Goal: Task Accomplishment & Management: Manage account settings

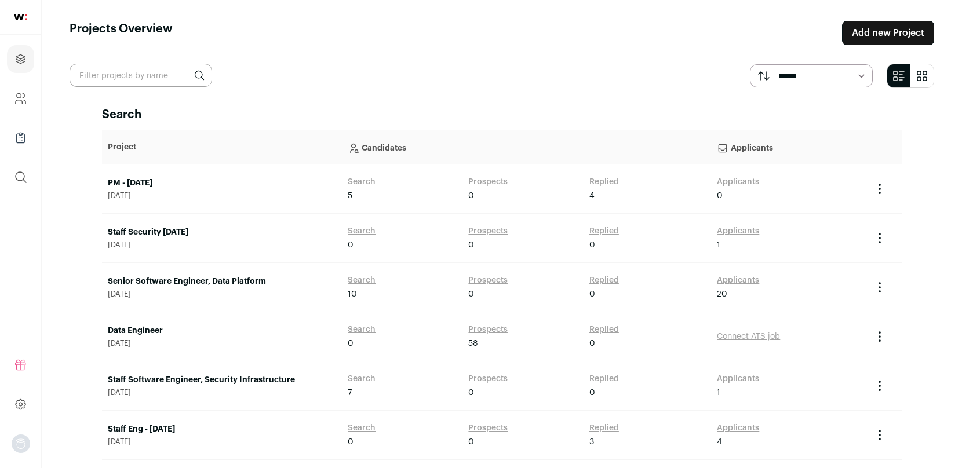
click at [183, 280] on link "Senior Software Engineer, Data Platform" at bounding box center [222, 282] width 228 height 12
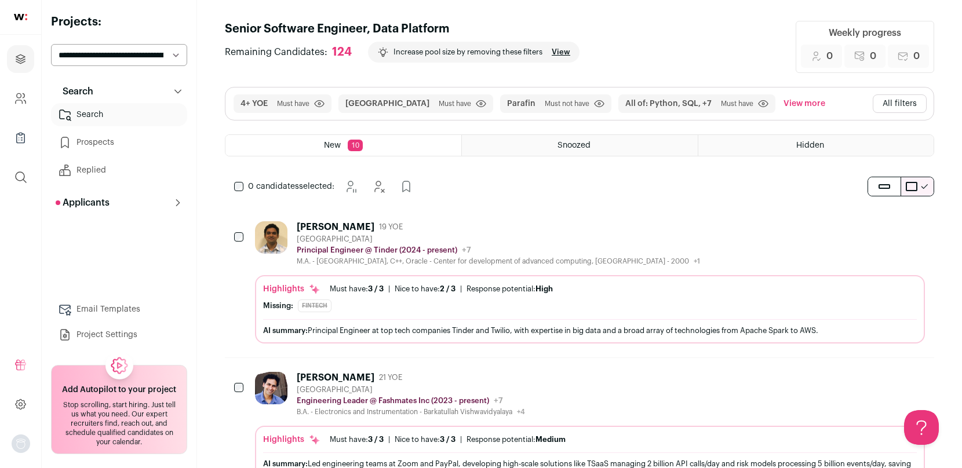
click at [89, 151] on link "Prospects" at bounding box center [119, 142] width 136 height 23
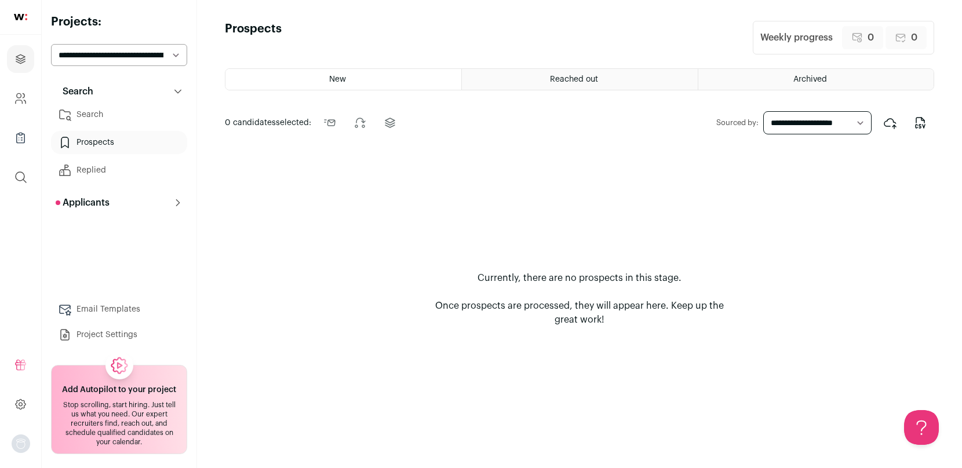
click at [538, 75] on div "Reached out" at bounding box center [579, 79] width 235 height 21
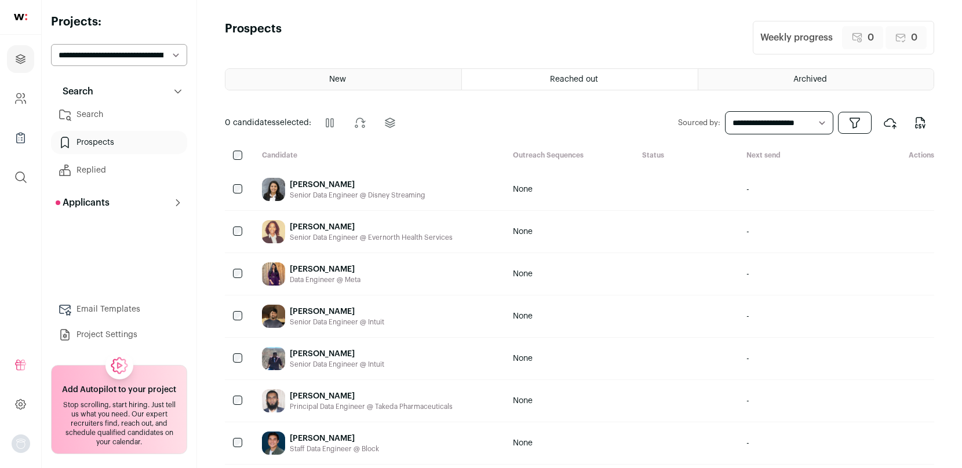
click at [538, 75] on div "Reached out" at bounding box center [579, 79] width 235 height 21
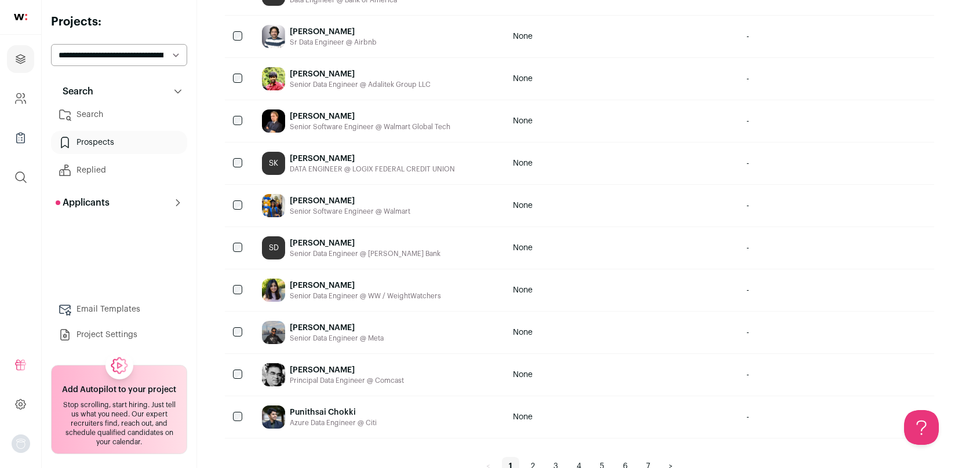
scroll to position [816, 0]
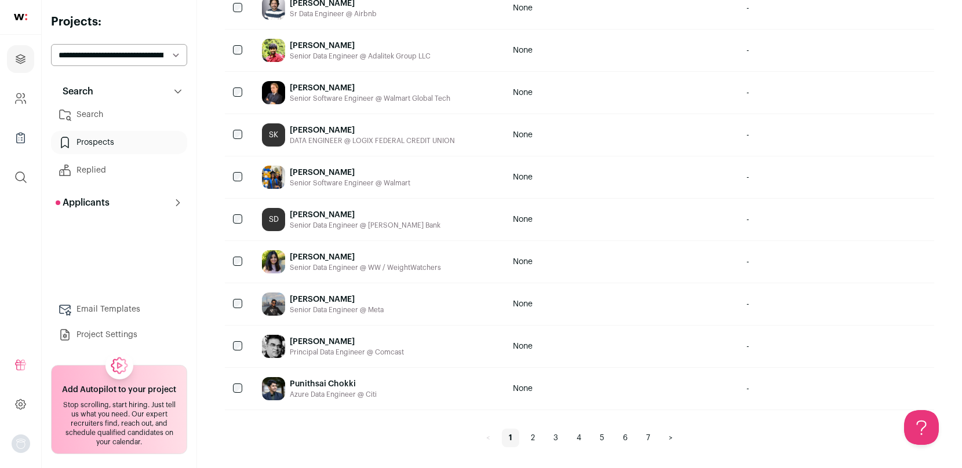
click at [527, 434] on link "2" at bounding box center [533, 438] width 18 height 19
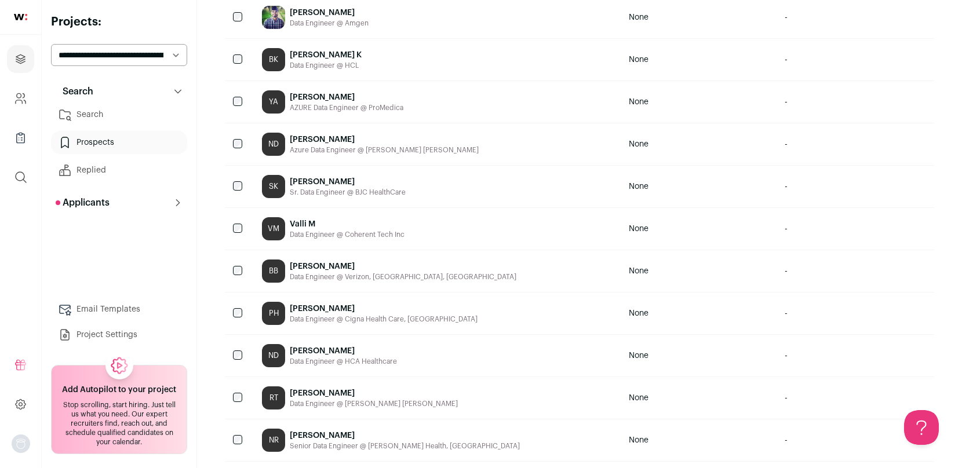
scroll to position [387, 0]
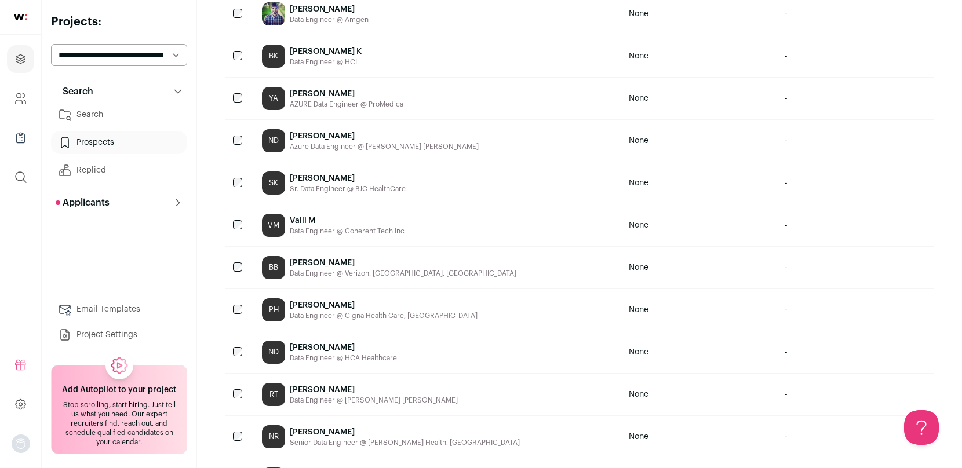
click at [325, 391] on div "[PERSON_NAME]" at bounding box center [374, 390] width 168 height 12
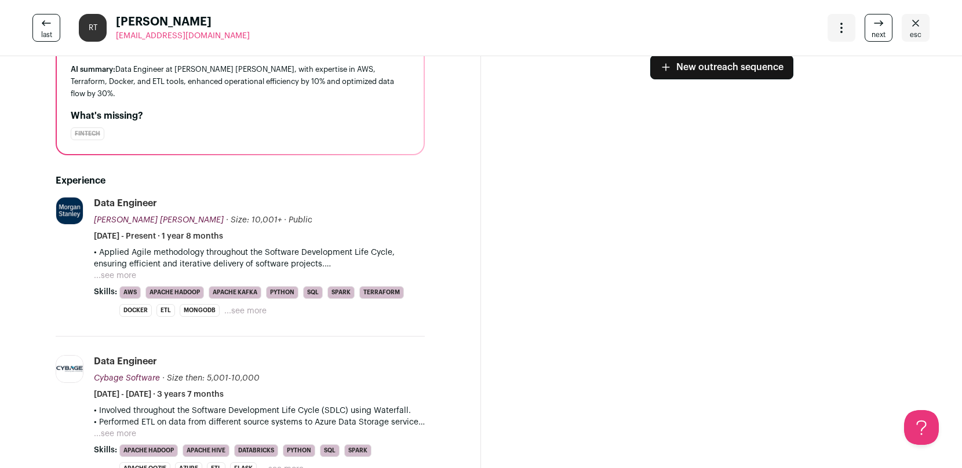
scroll to position [0, 0]
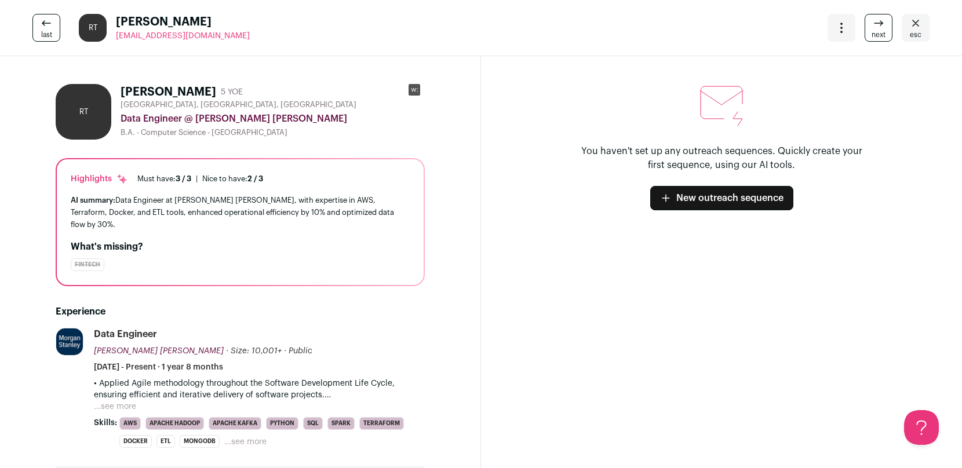
click at [417, 90] on rect at bounding box center [414, 90] width 12 height 12
click at [419, 90] on rect at bounding box center [414, 90] width 12 height 12
drag, startPoint x: 200, startPoint y: 92, endPoint x: 125, endPoint y: 89, distance: 75.9
click at [124, 90] on div "[PERSON_NAME] 5 YOE" at bounding box center [181, 92] width 122 height 16
copy h1 "[PERSON_NAME]"
